Goal: Task Accomplishment & Management: Manage account settings

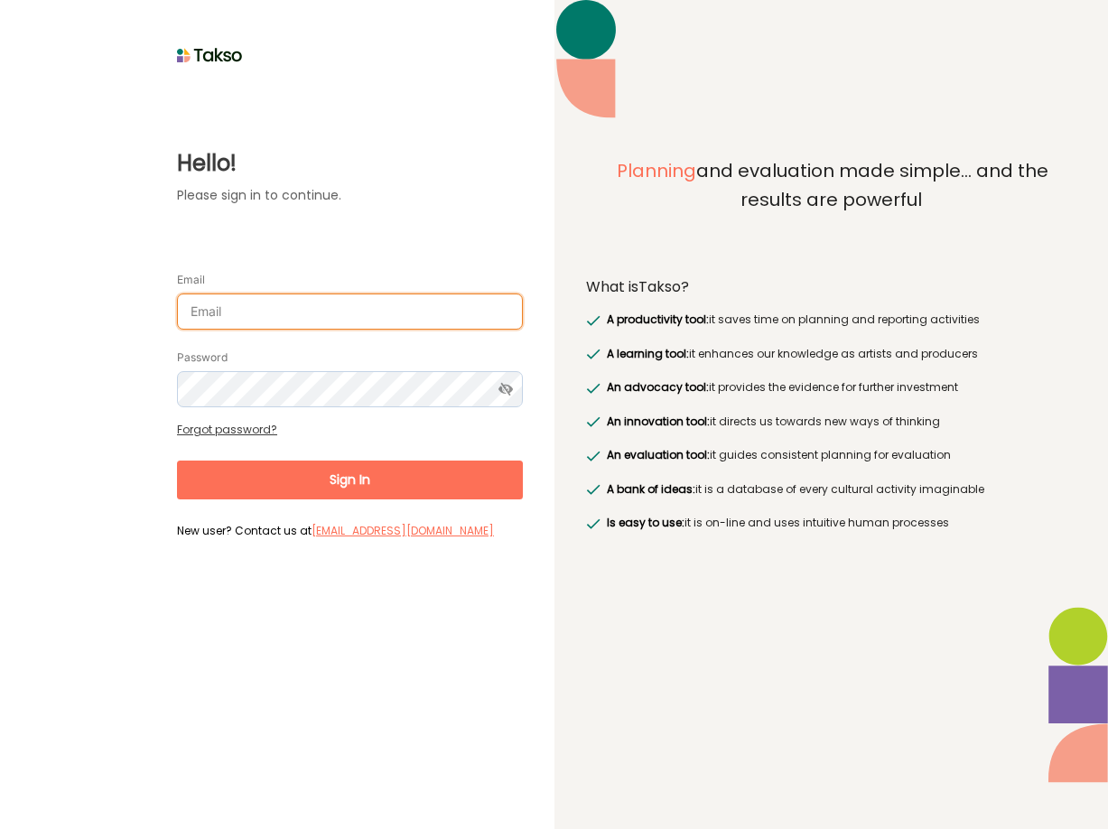
type input "[EMAIL_ADDRESS][DOMAIN_NAME]"
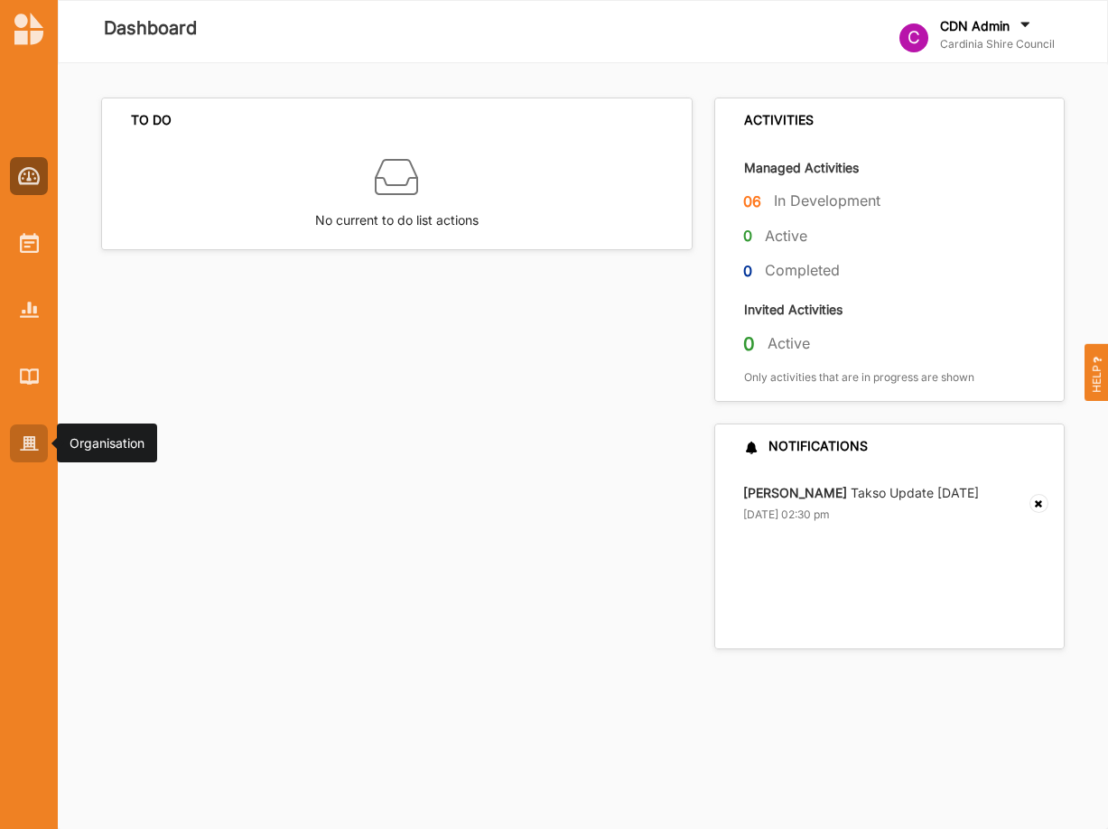
click at [26, 437] on img at bounding box center [29, 443] width 19 height 15
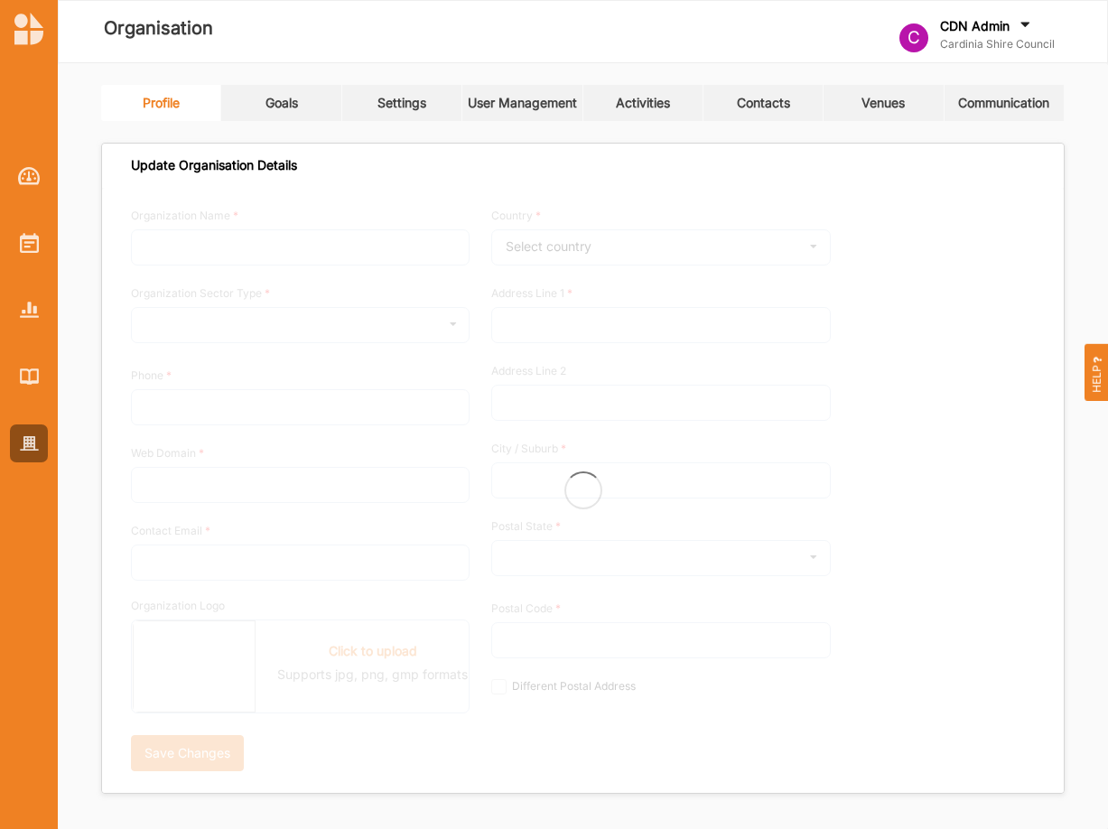
type input "Cardinia Shire Council"
type input "0417335177"
type input "[DOMAIN_NAME]"
type input "[EMAIL_ADDRESS][DOMAIN_NAME]"
type input "[STREET_ADDRESS]"
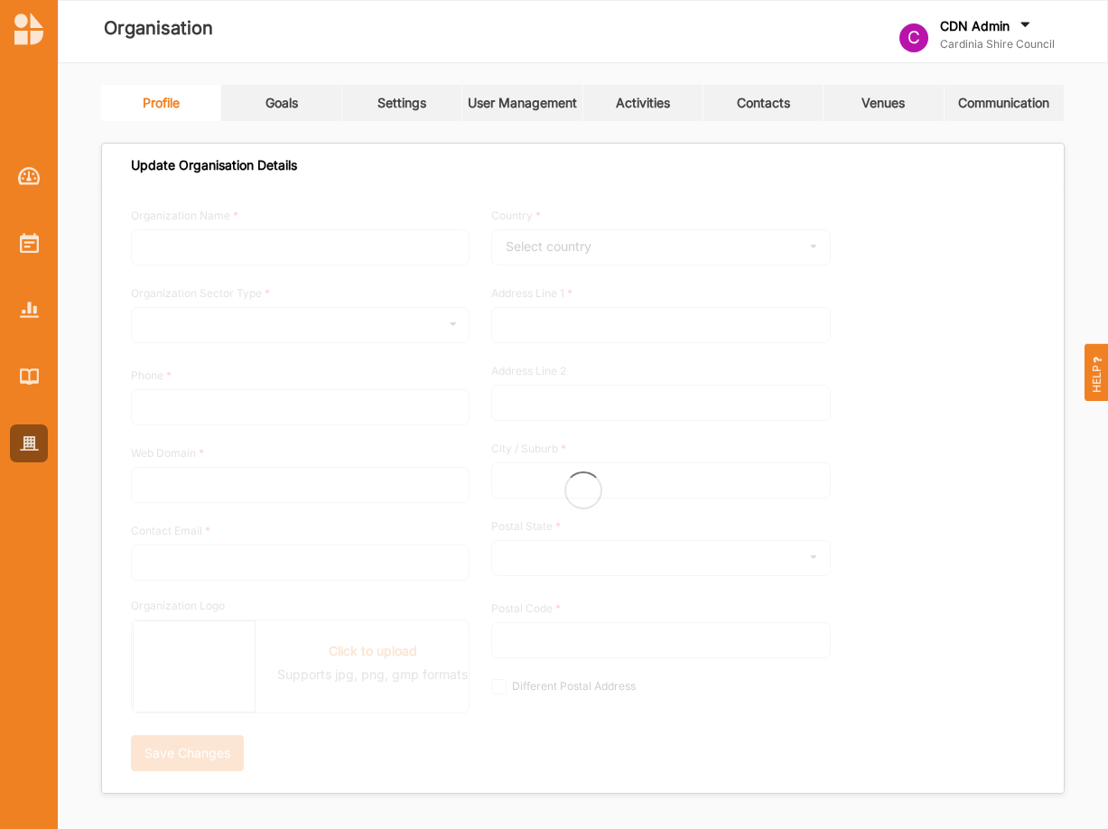
type input "Officer"
type input "3809"
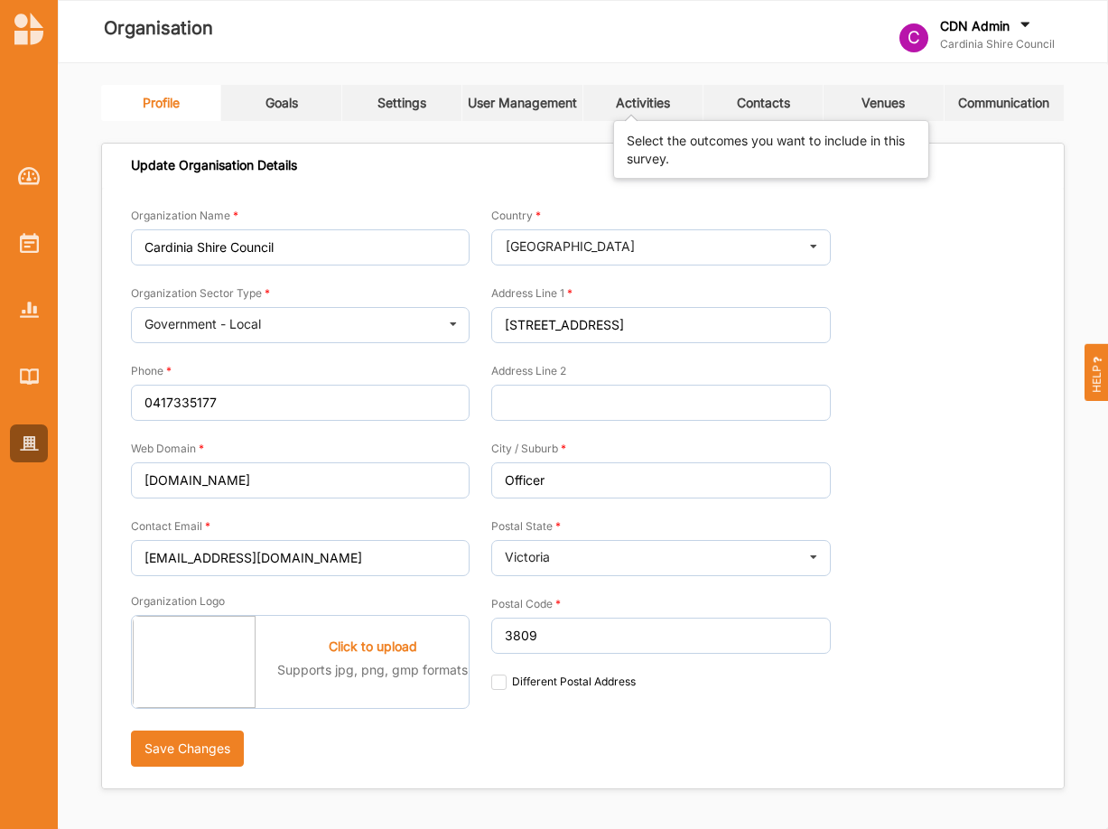
click at [654, 105] on div "Activities" at bounding box center [643, 103] width 54 height 16
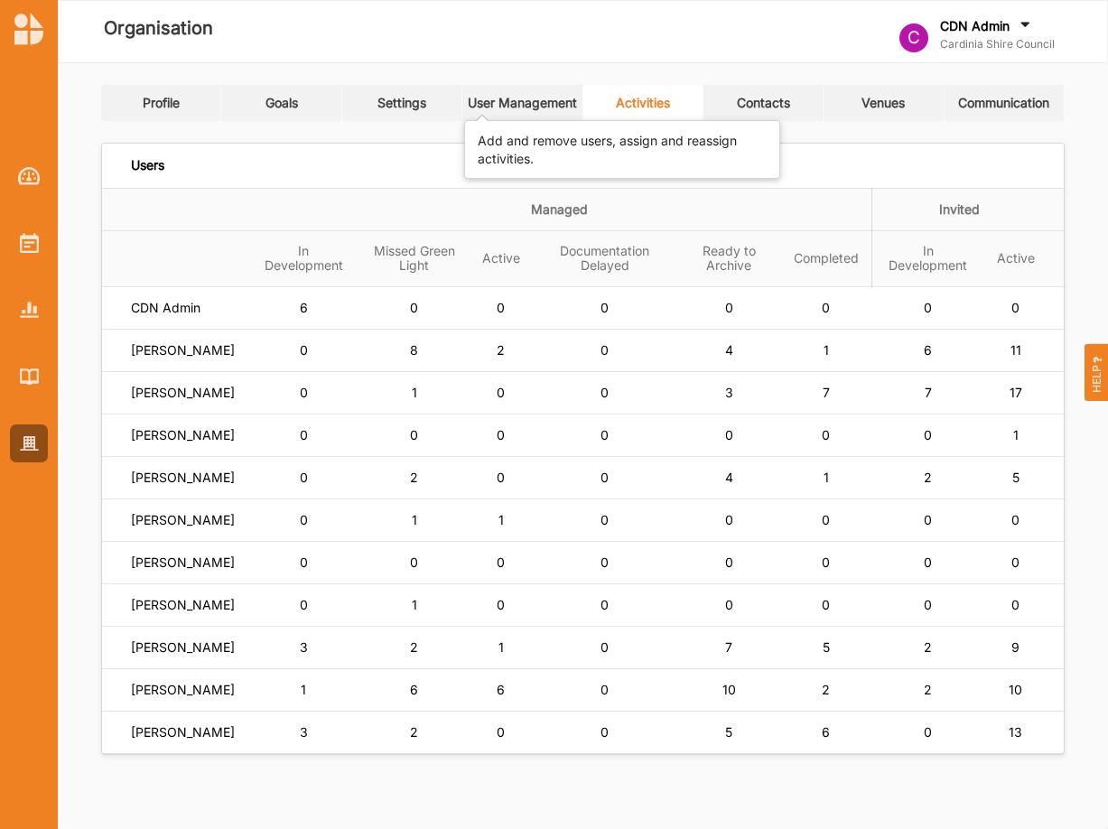
click at [515, 103] on div "User Management" at bounding box center [522, 103] width 109 height 16
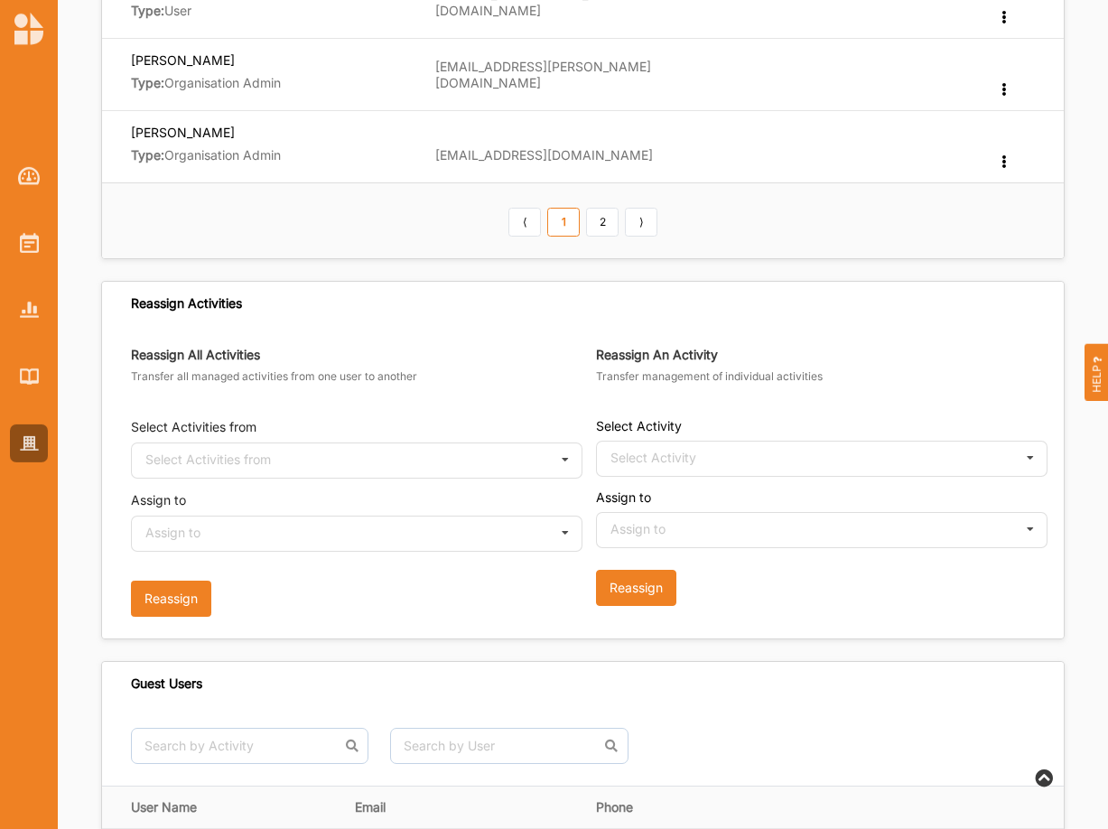
scroll to position [860, 0]
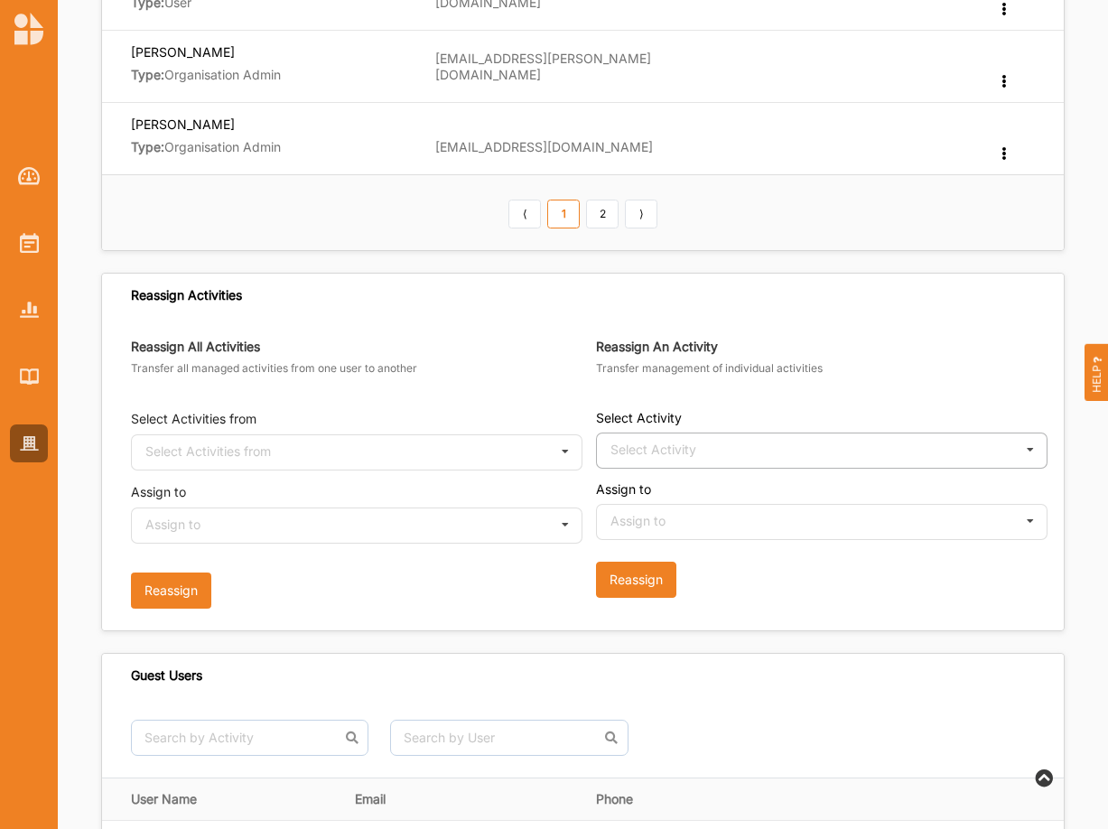
click at [1027, 450] on icon at bounding box center [1030, 449] width 27 height 33
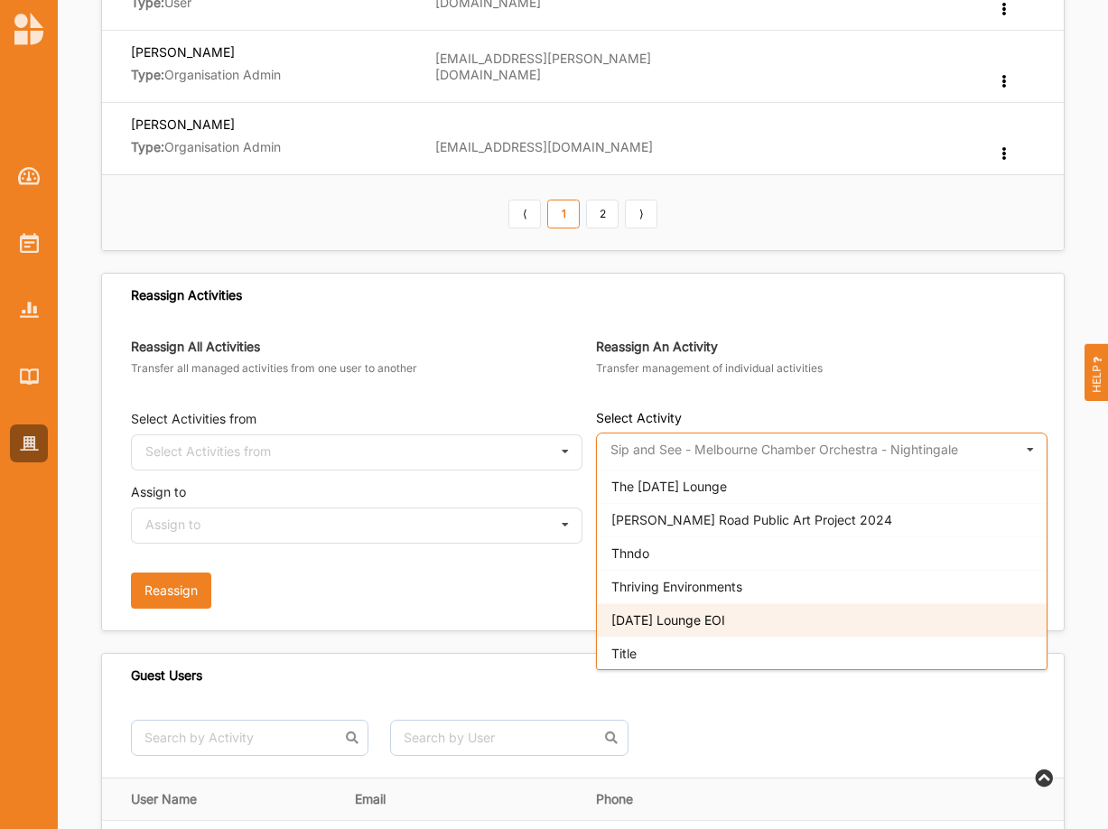
scroll to position [2856, 0]
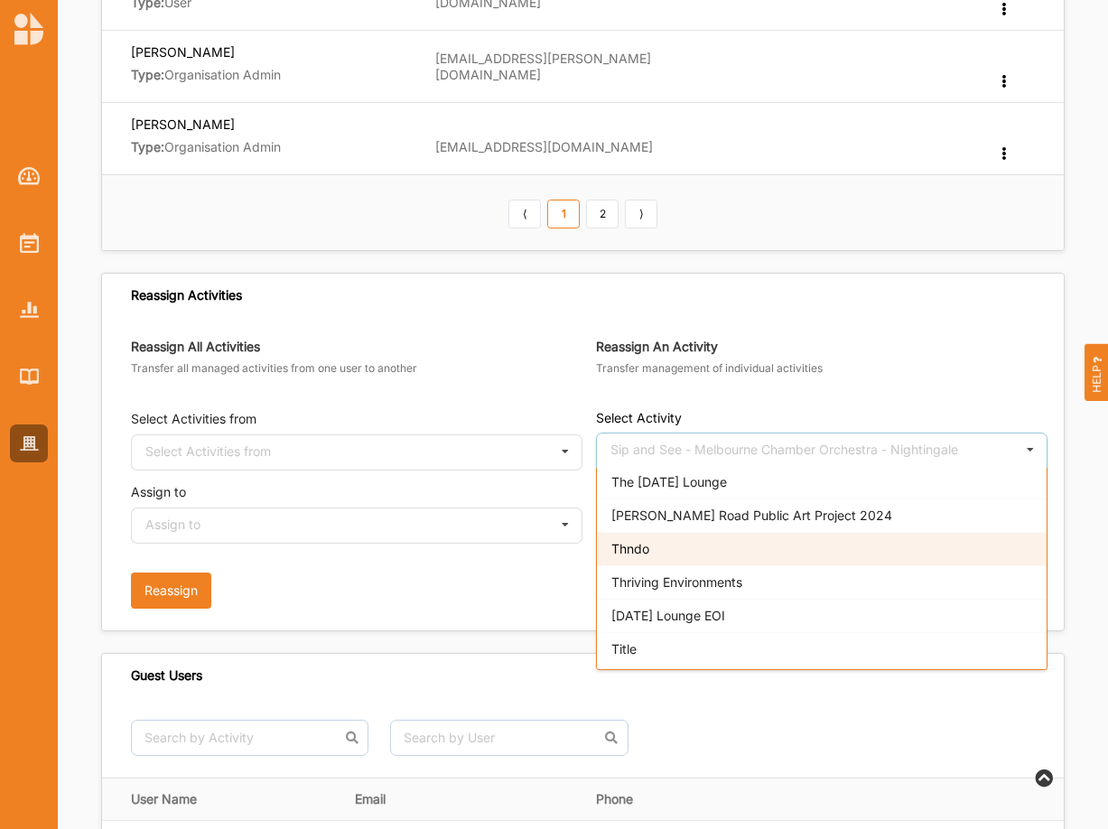
click at [638, 547] on span "Thndo" at bounding box center [630, 548] width 38 height 15
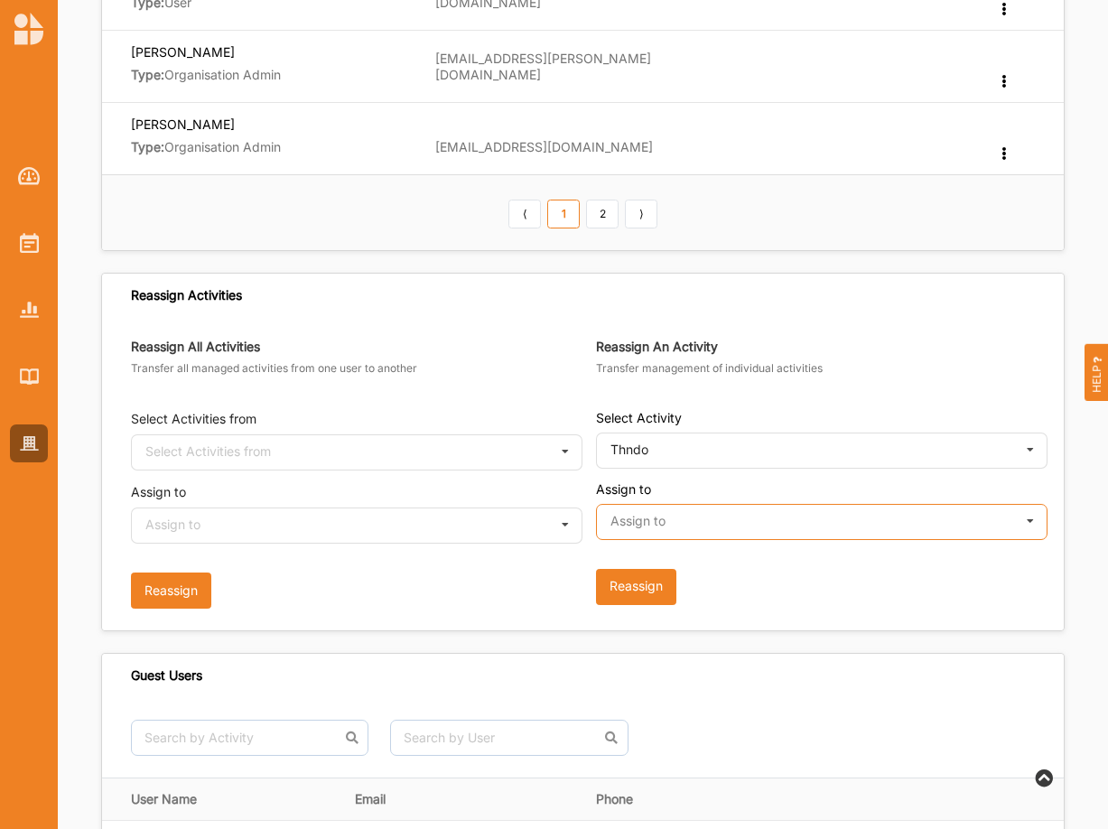
click at [666, 525] on input "text" at bounding box center [823, 523] width 450 height 36
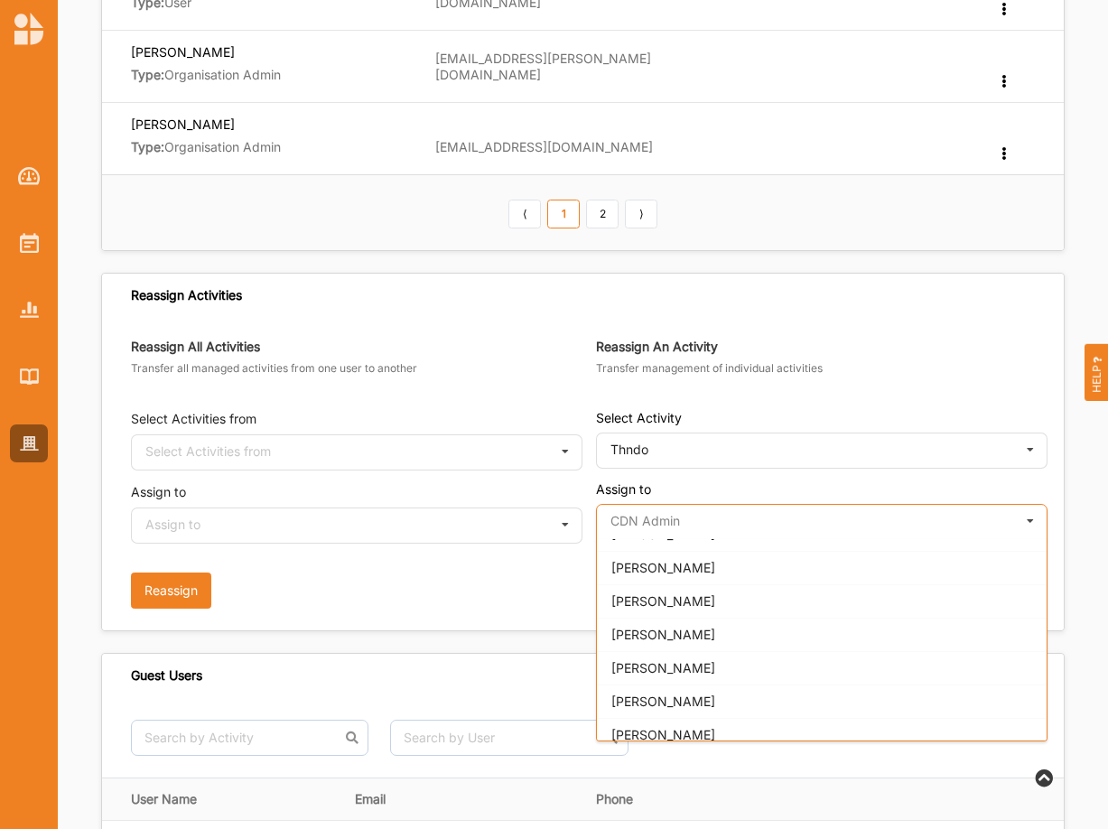
scroll to position [0, 0]
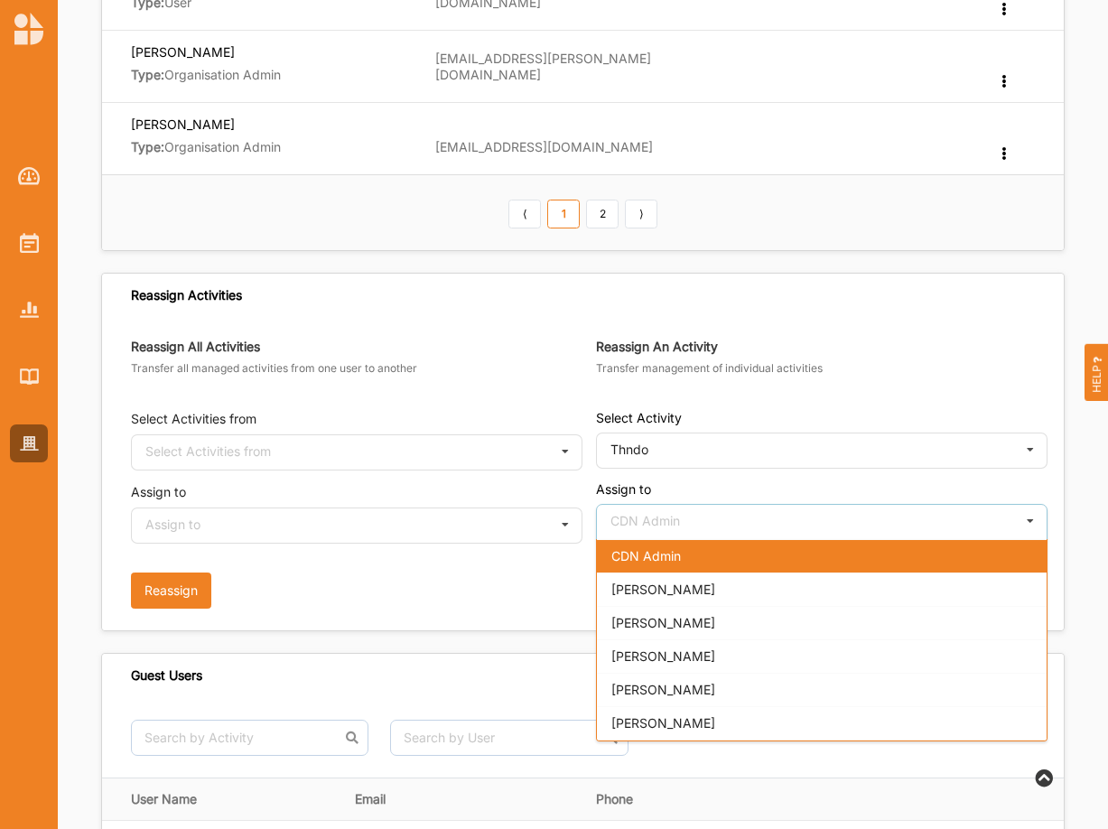
click at [643, 554] on span "CDN Admin" at bounding box center [646, 555] width 70 height 15
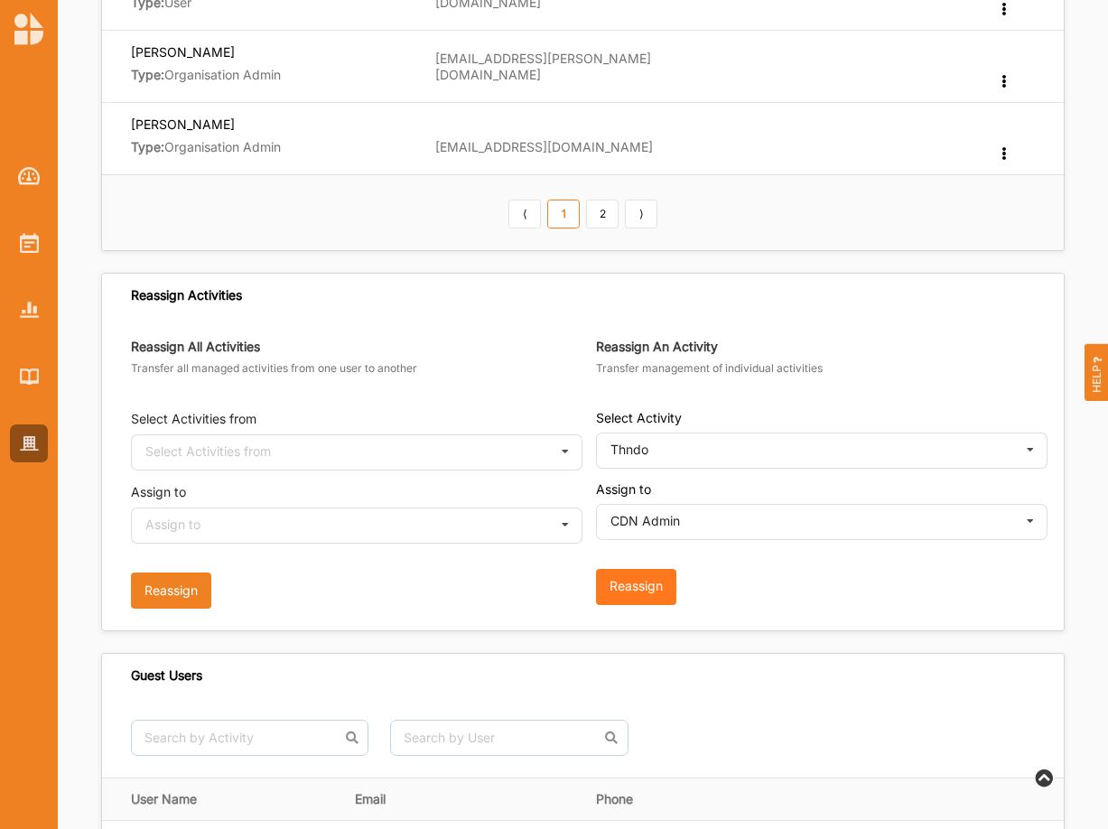
click at [635, 596] on div "Reassign" at bounding box center [636, 587] width 80 height 36
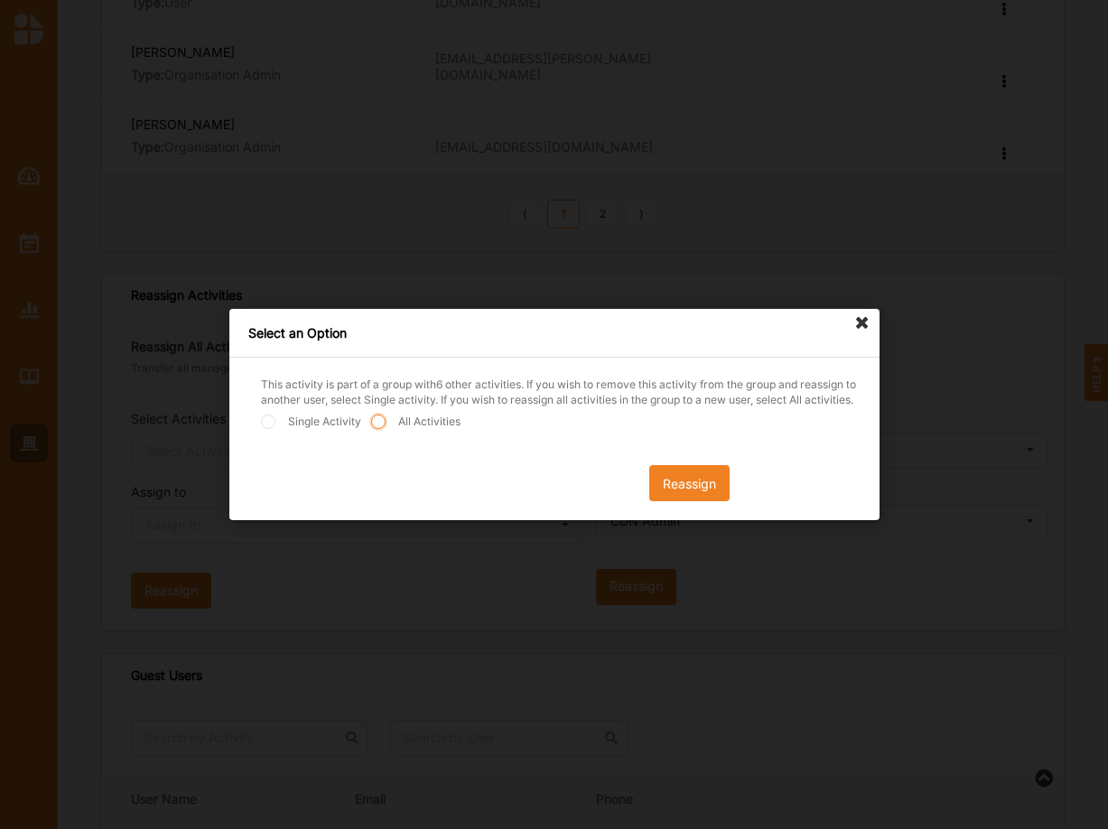
click at [383, 426] on input "All Activities" at bounding box center [377, 421] width 14 height 14
radio input "true"
click at [696, 487] on button "Reassign" at bounding box center [689, 483] width 80 height 36
click at [707, 486] on button "Reassign" at bounding box center [689, 483] width 80 height 36
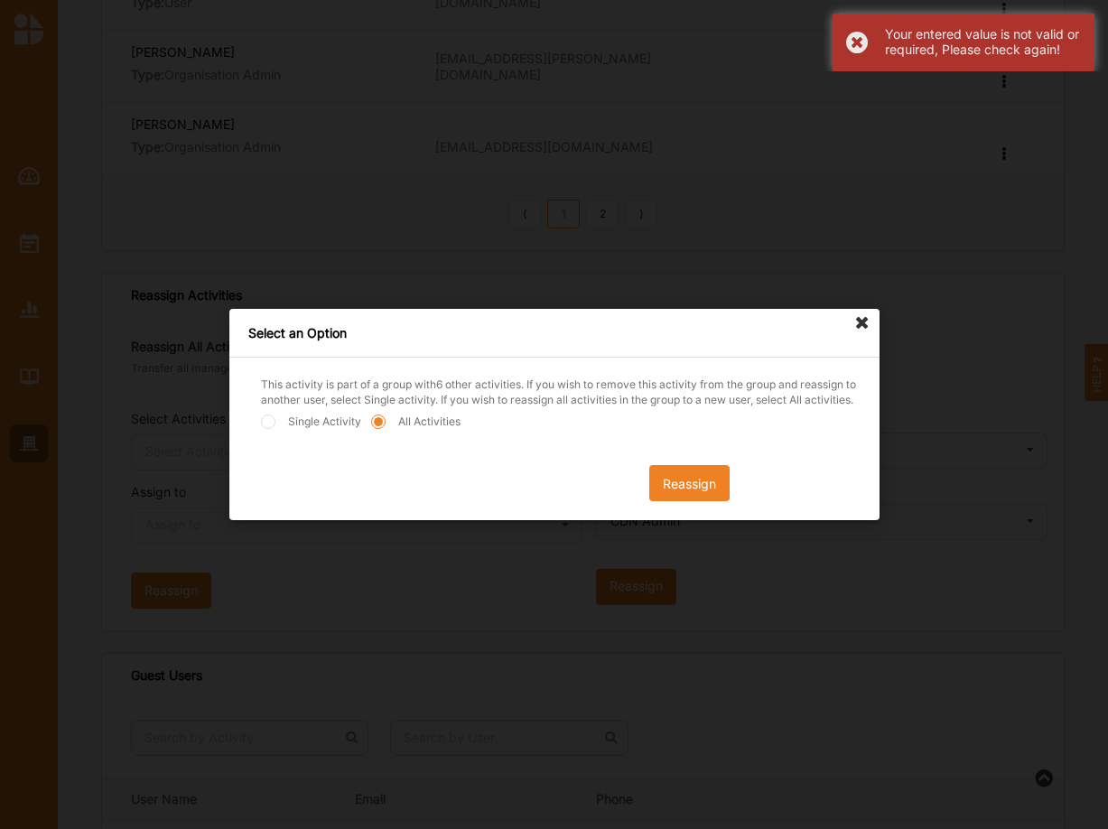
click at [859, 315] on icon at bounding box center [862, 323] width 29 height 29
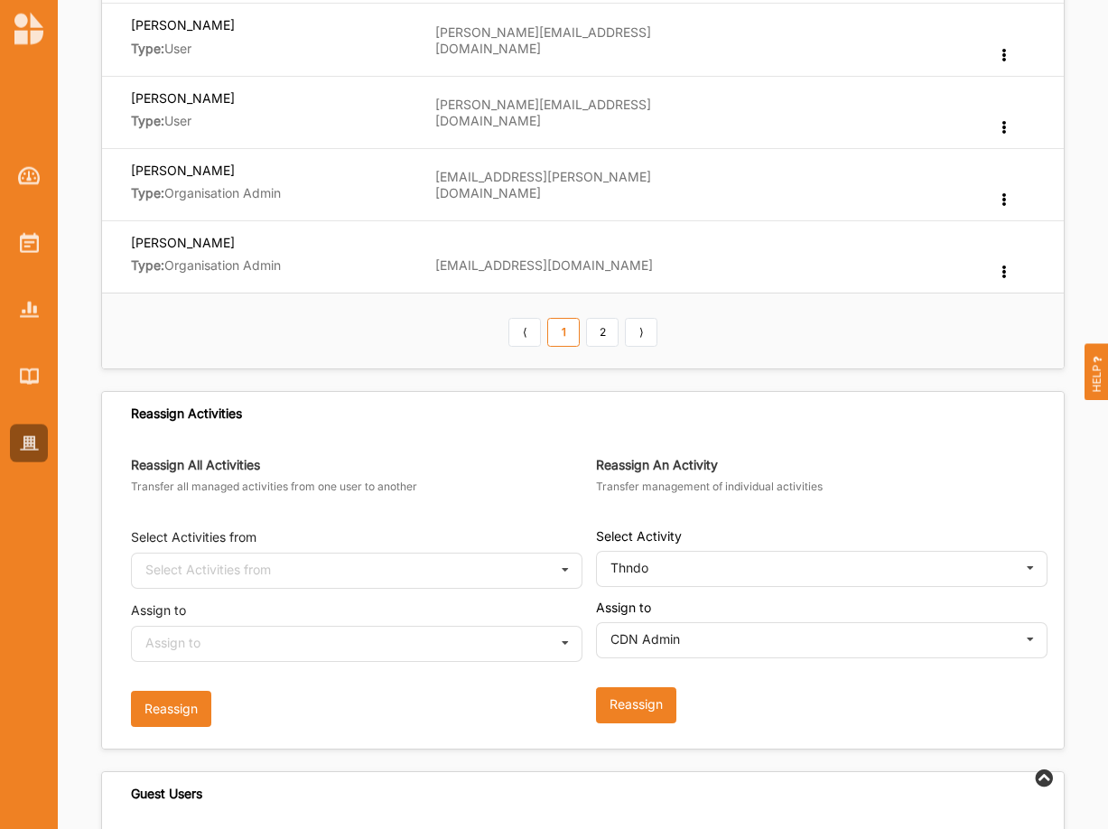
scroll to position [737, 0]
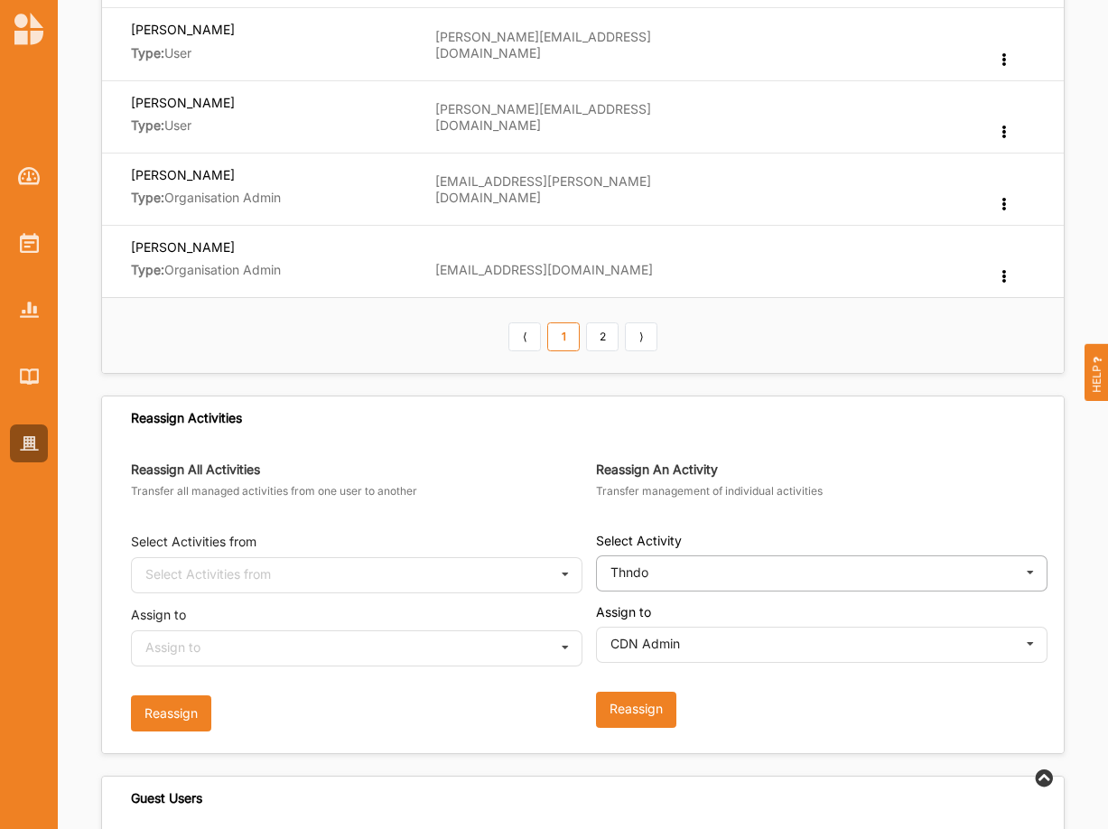
click at [1033, 571] on icon at bounding box center [1030, 572] width 27 height 33
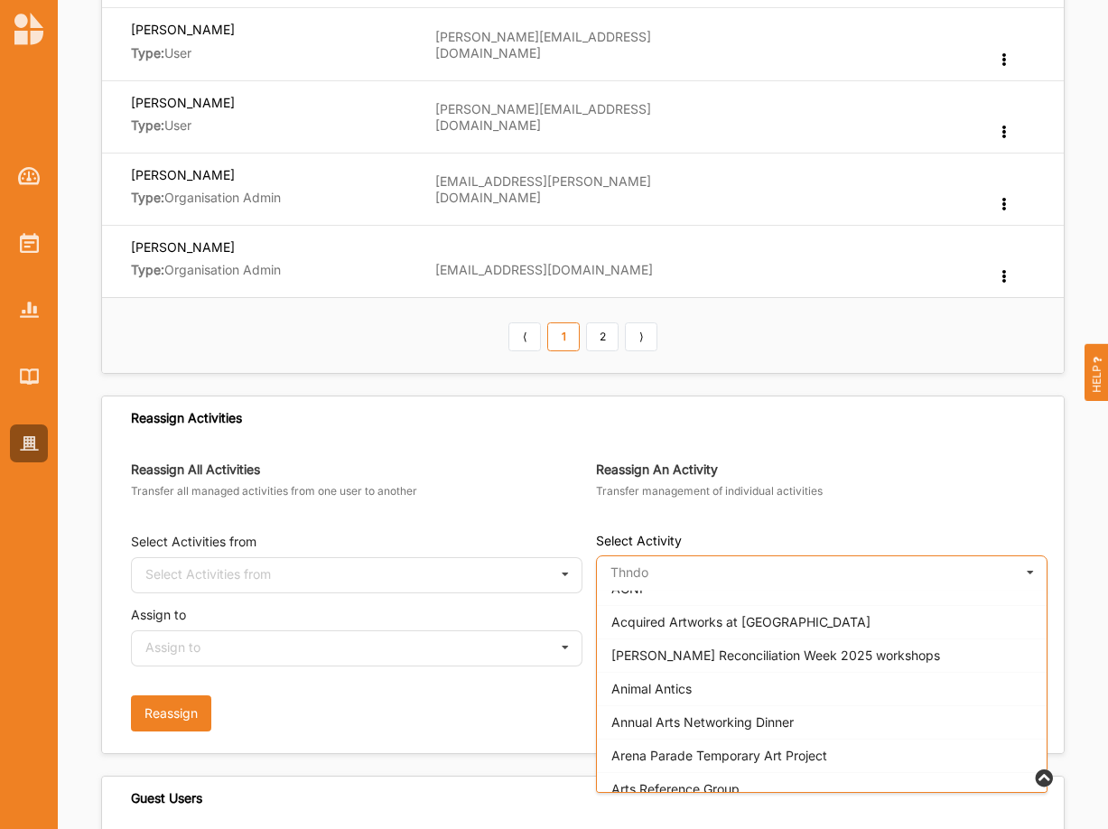
scroll to position [0, 0]
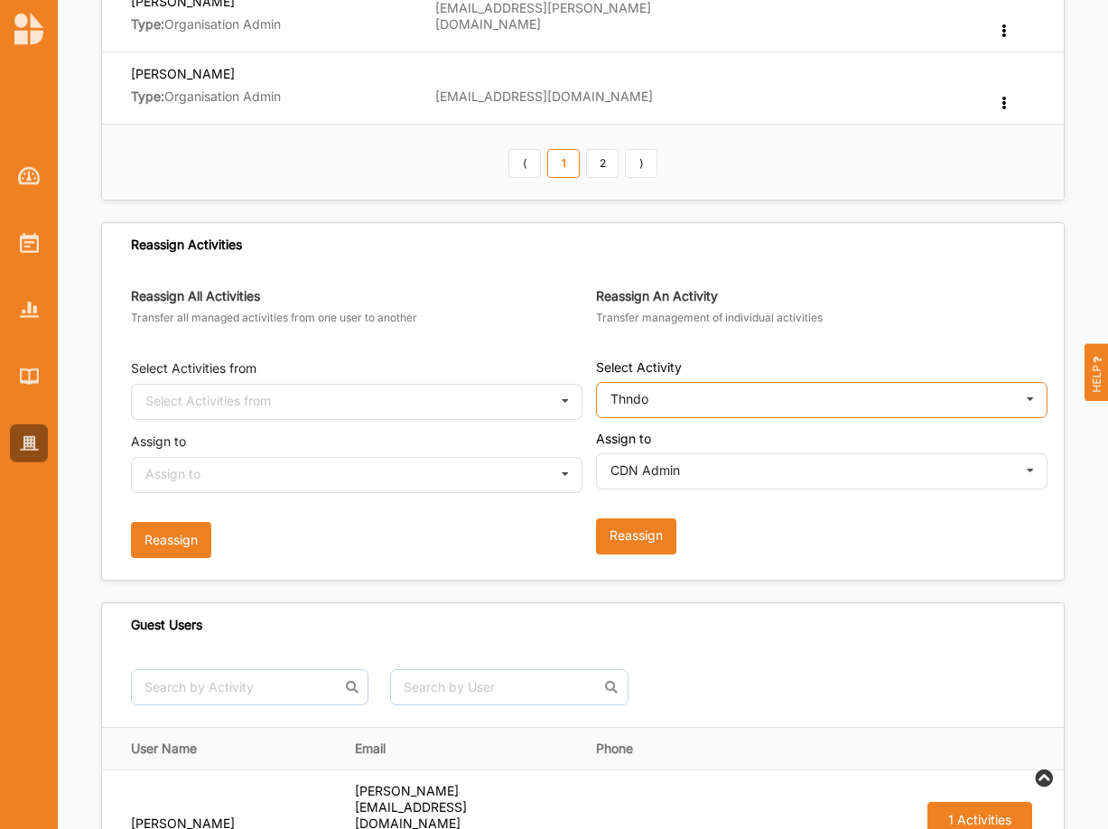
scroll to position [1013, 0]
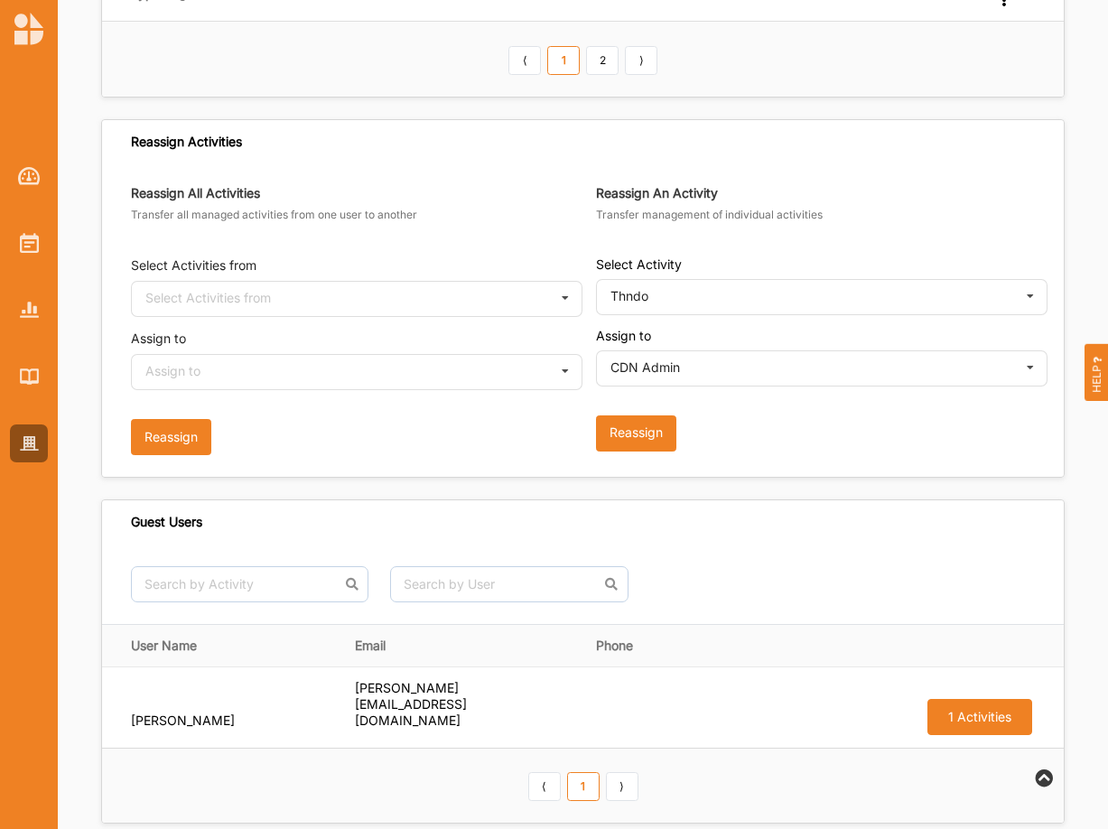
click at [711, 547] on div "No results found. No results found." at bounding box center [583, 584] width 962 height 79
